Goal: Information Seeking & Learning: Check status

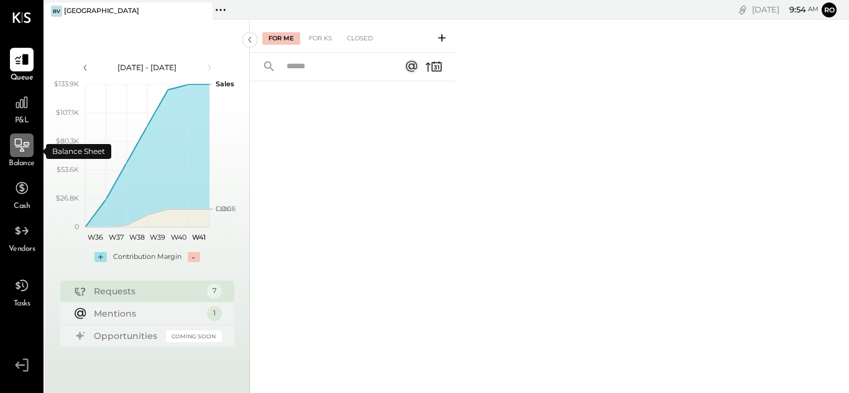
click at [20, 153] on icon at bounding box center [22, 145] width 16 height 16
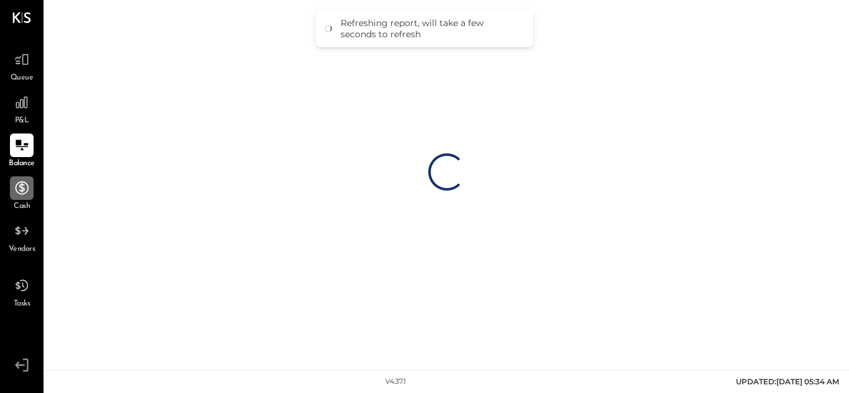
click at [24, 193] on icon at bounding box center [22, 188] width 16 height 16
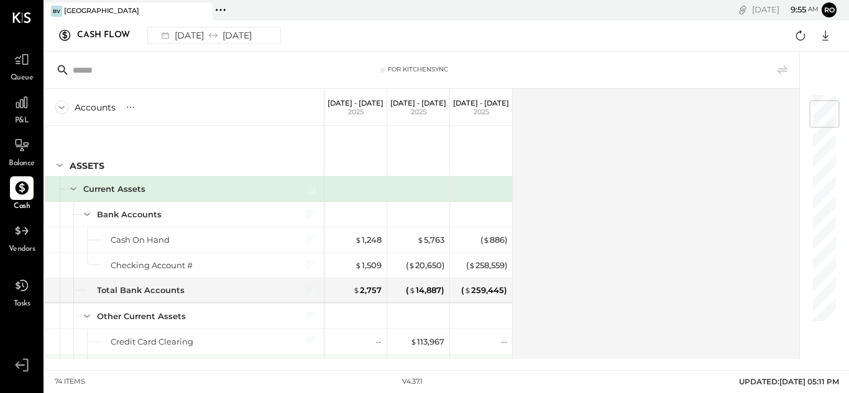
scroll to position [124, 0]
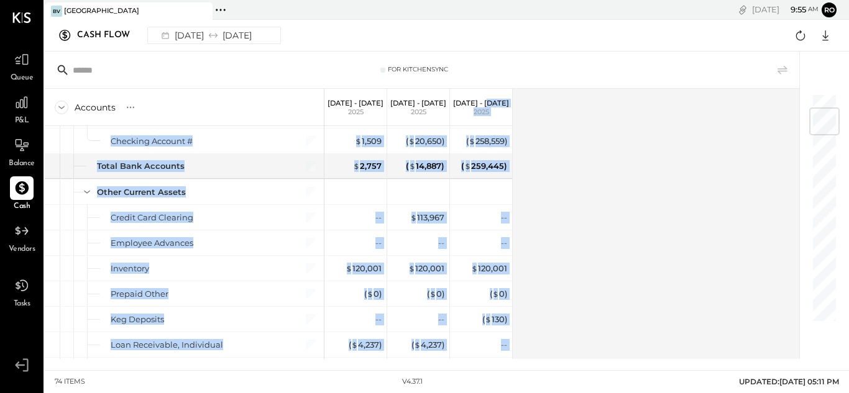
drag, startPoint x: 516, startPoint y: 94, endPoint x: 578, endPoint y: 270, distance: 187.2
click at [578, 270] on div "Accounts S GL [DATE] - [DATE] [DATE] - [DATE] [DATE] - [DATE] ASSETS Current As…" at bounding box center [423, 224] width 756 height 270
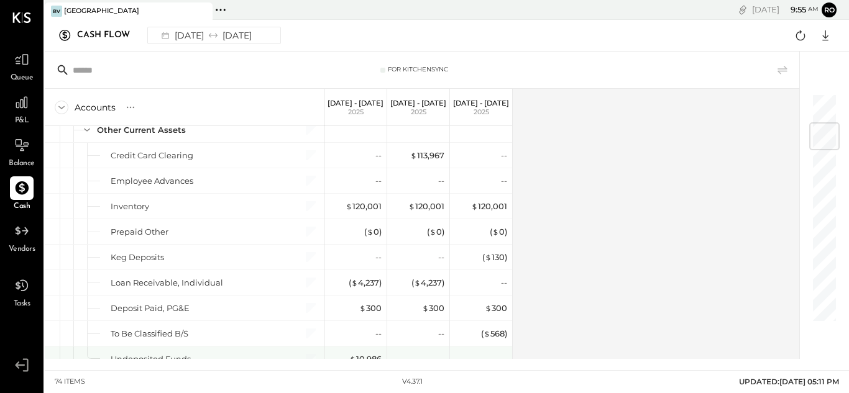
scroll to position [248, 0]
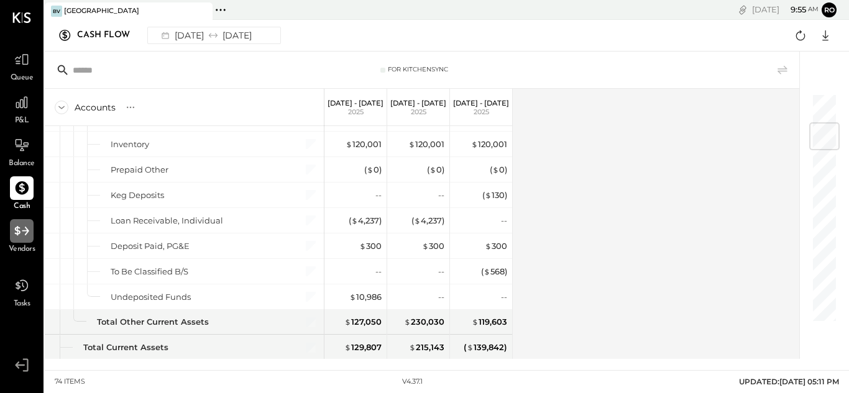
click at [19, 239] on icon at bounding box center [22, 231] width 16 height 16
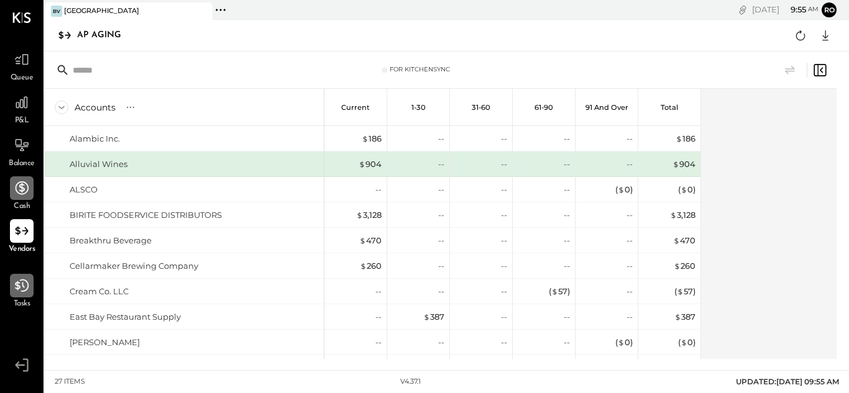
click at [25, 293] on icon at bounding box center [22, 286] width 16 height 16
click at [29, 62] on icon at bounding box center [22, 60] width 16 height 16
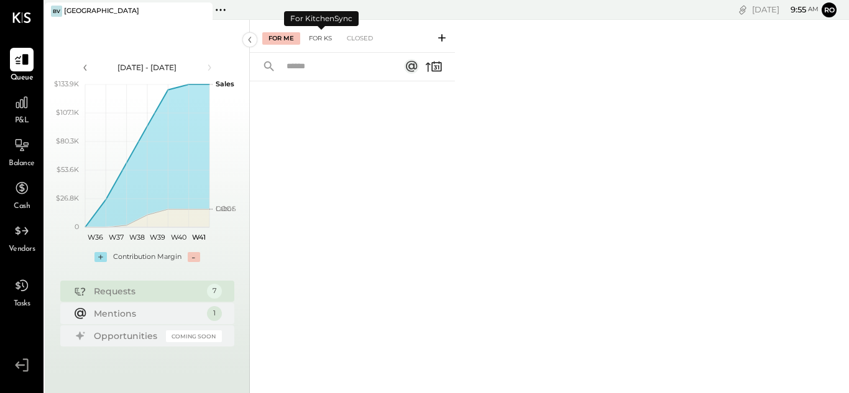
click at [319, 36] on div "For KS" at bounding box center [320, 38] width 35 height 12
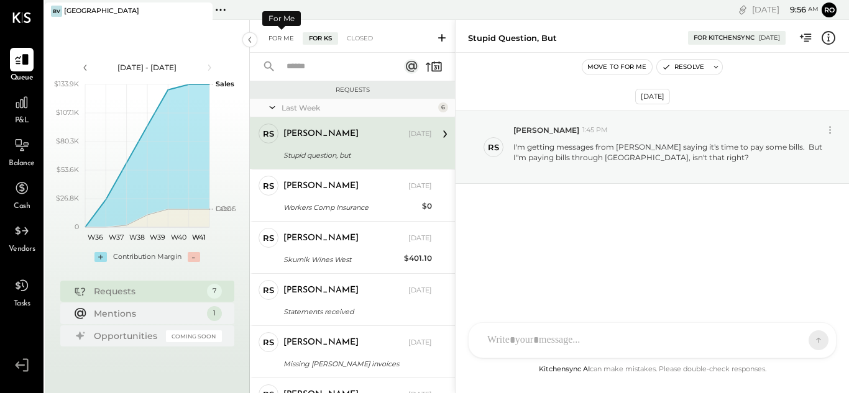
click at [281, 36] on div "For Me" at bounding box center [281, 38] width 38 height 12
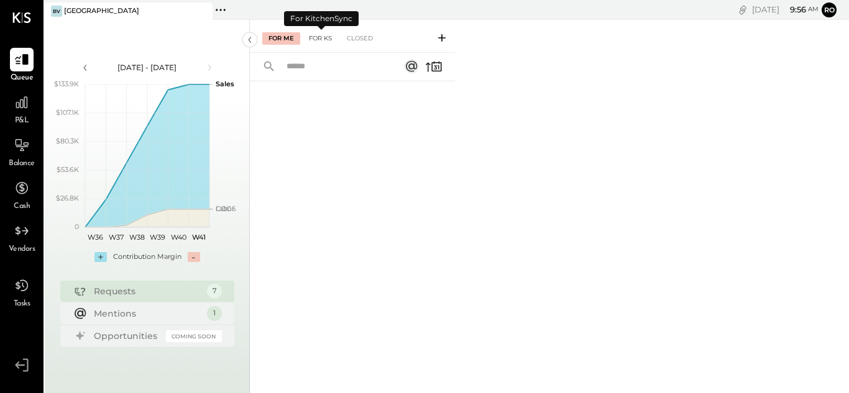
click at [315, 34] on div "For KS" at bounding box center [320, 38] width 35 height 12
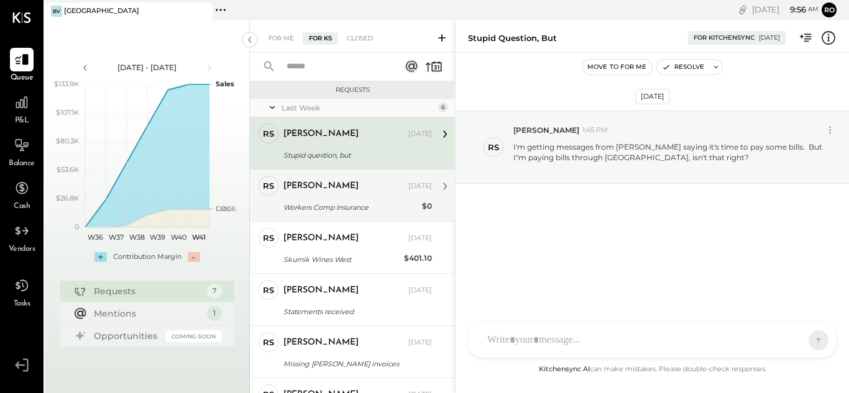
click at [309, 185] on div "[PERSON_NAME]" at bounding box center [320, 186] width 75 height 12
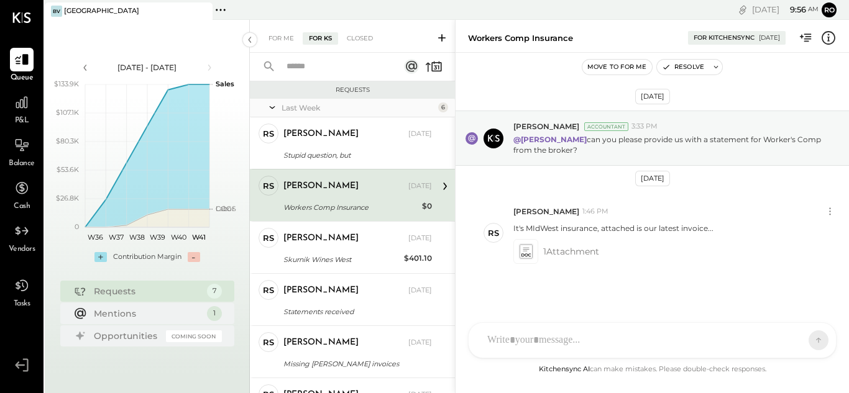
scroll to position [5, 0]
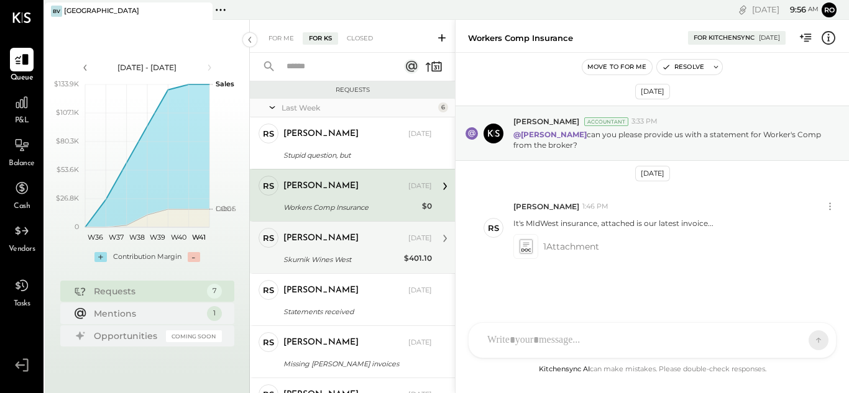
click at [321, 250] on div "[PERSON_NAME] [DATE] Skurnik Wines West $401.10 Our balance s/b $382, invoice 0…" at bounding box center [357, 247] width 148 height 39
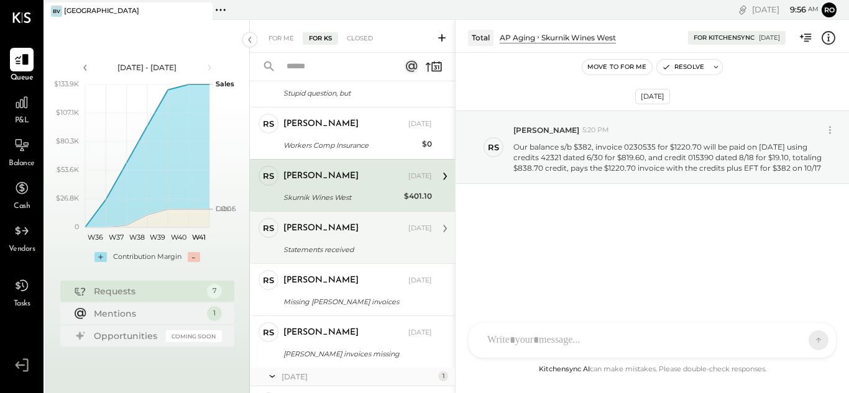
scroll to position [124, 0]
